Goal: Information Seeking & Learning: Learn about a topic

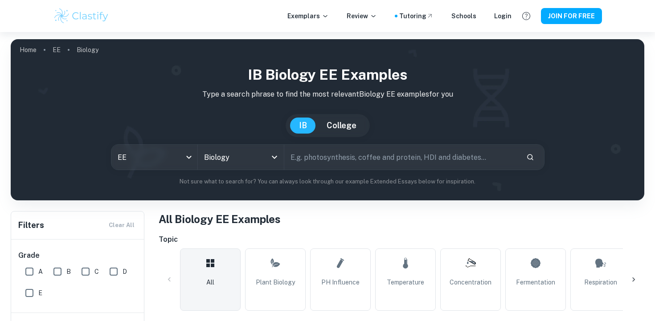
scroll to position [266, 0]
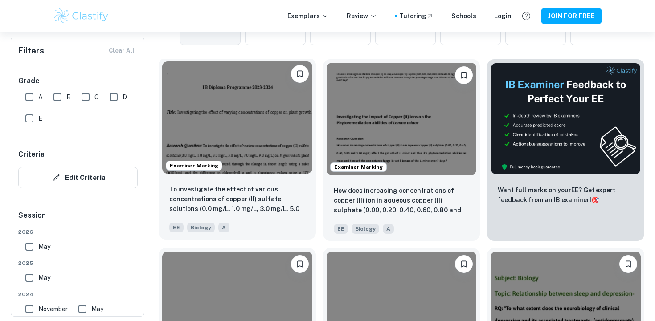
click at [257, 218] on div "To investigate the effect of various concentrations of copper (II) sulfate solu…" at bounding box center [237, 208] width 157 height 62
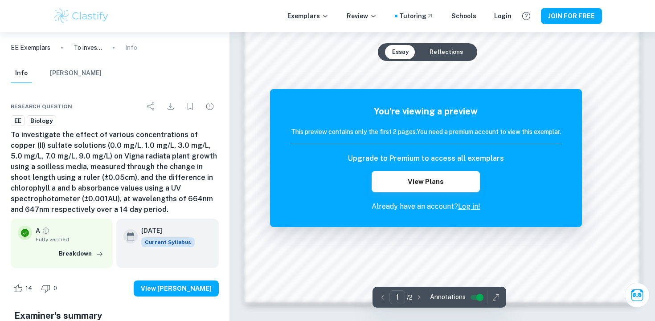
scroll to position [898, 0]
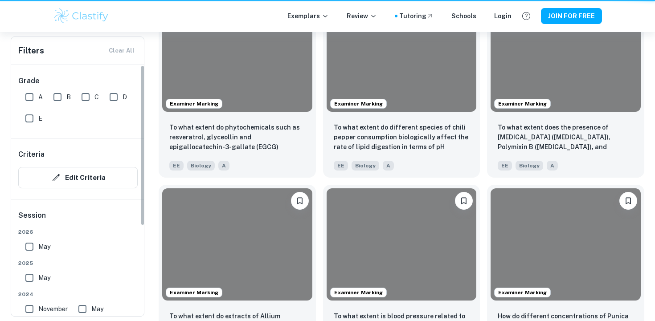
scroll to position [266, 0]
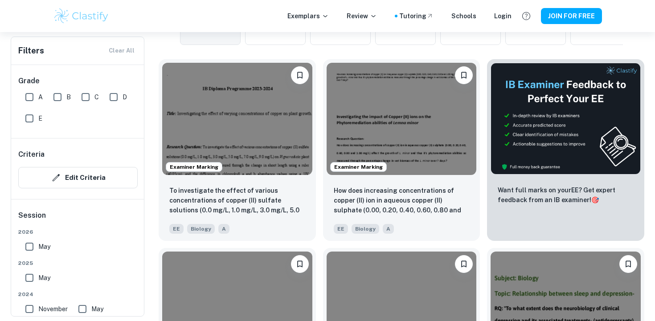
scroll to position [276, 0]
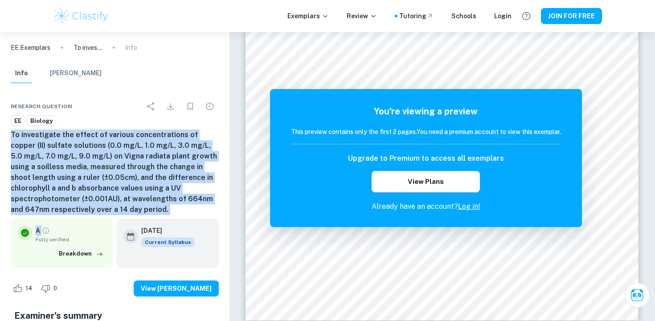
drag, startPoint x: 91, startPoint y: 215, endPoint x: 1, endPoint y: 140, distance: 117.0
click at [1, 139] on div "Research question EE Biology To investigate the effect of various concentration…" at bounding box center [115, 322] width 230 height 471
copy div "To investigate the effect of various concentrations of copper (II) sulfate solu…"
